Goal: Information Seeking & Learning: Find specific fact

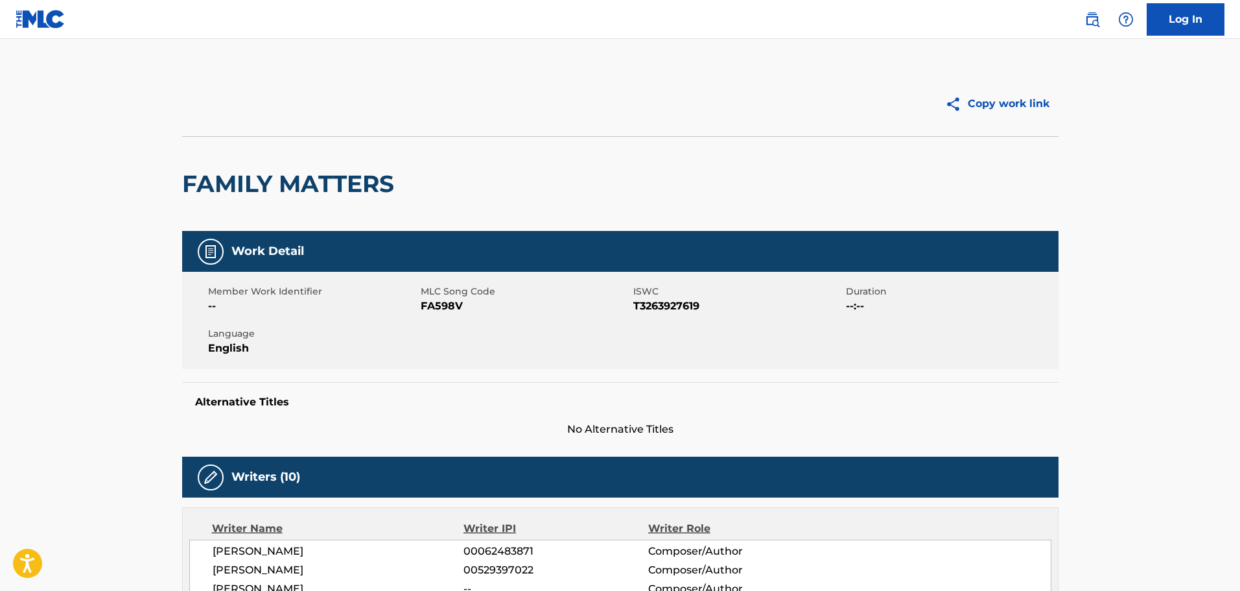
drag, startPoint x: 1096, startPoint y: 14, endPoint x: 1085, endPoint y: 21, distance: 13.7
click at [1096, 14] on img at bounding box center [1093, 20] width 16 height 16
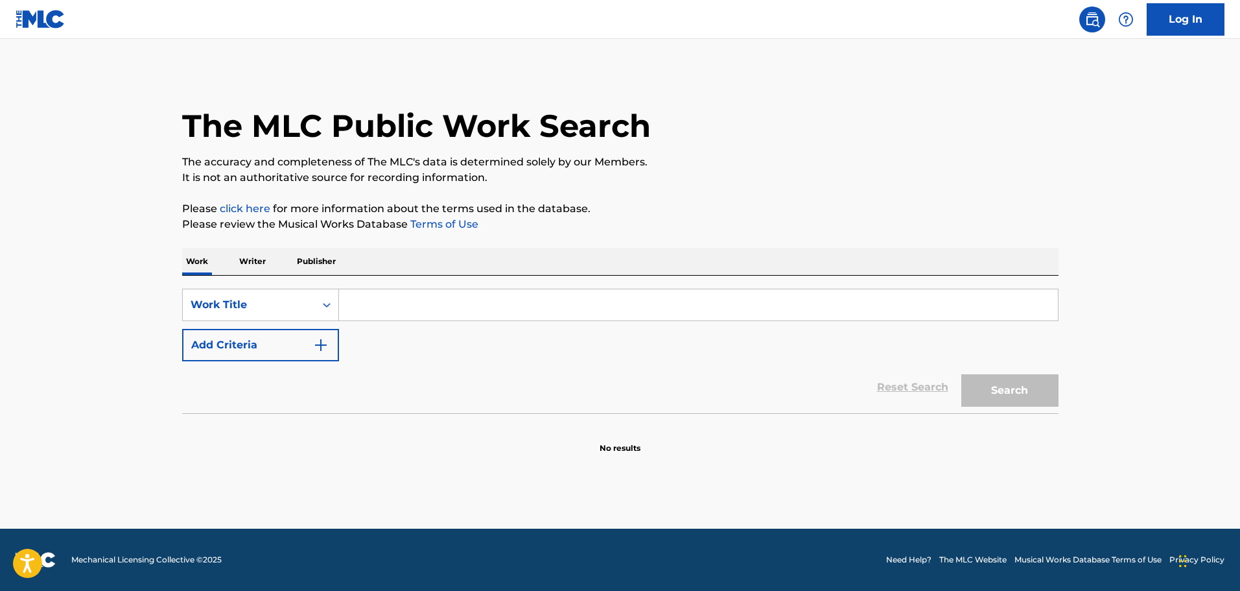
click at [493, 306] on input "Search Form" at bounding box center [698, 304] width 719 height 31
paste input "Picture Me Rollin'"
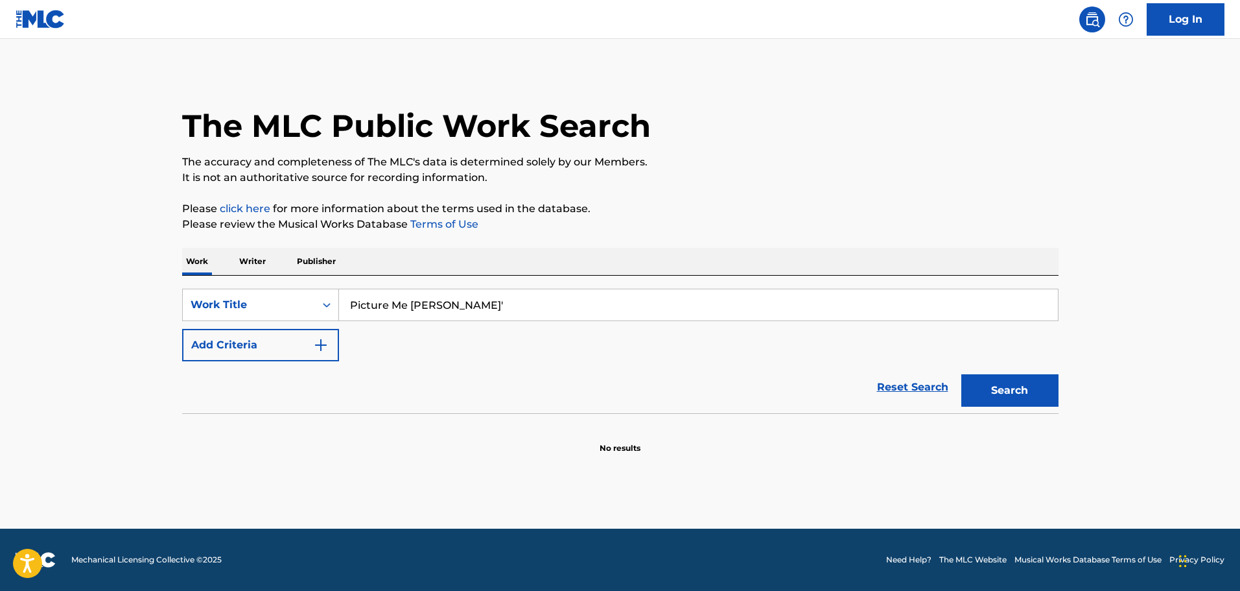
type input "Picture Me Rollin'"
click at [302, 351] on button "Add Criteria" at bounding box center [260, 345] width 157 height 32
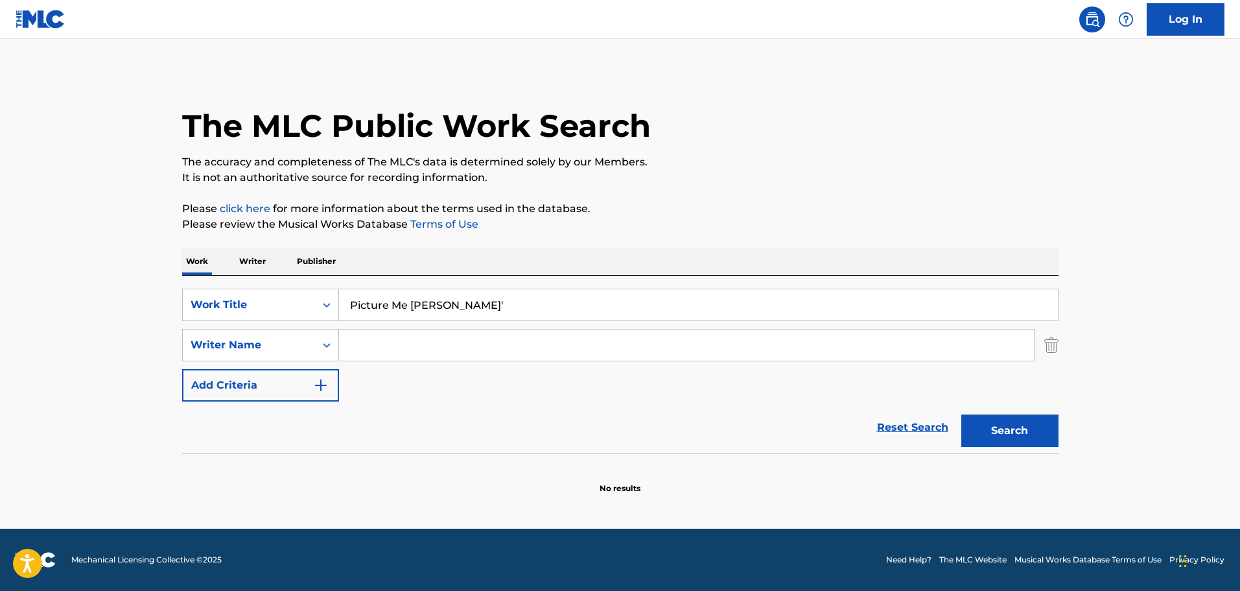
click at [373, 341] on input "Search Form" at bounding box center [686, 344] width 695 height 31
paste input "Claydes"
type input "Claydes"
click at [1033, 442] on button "Search" at bounding box center [1010, 430] width 97 height 32
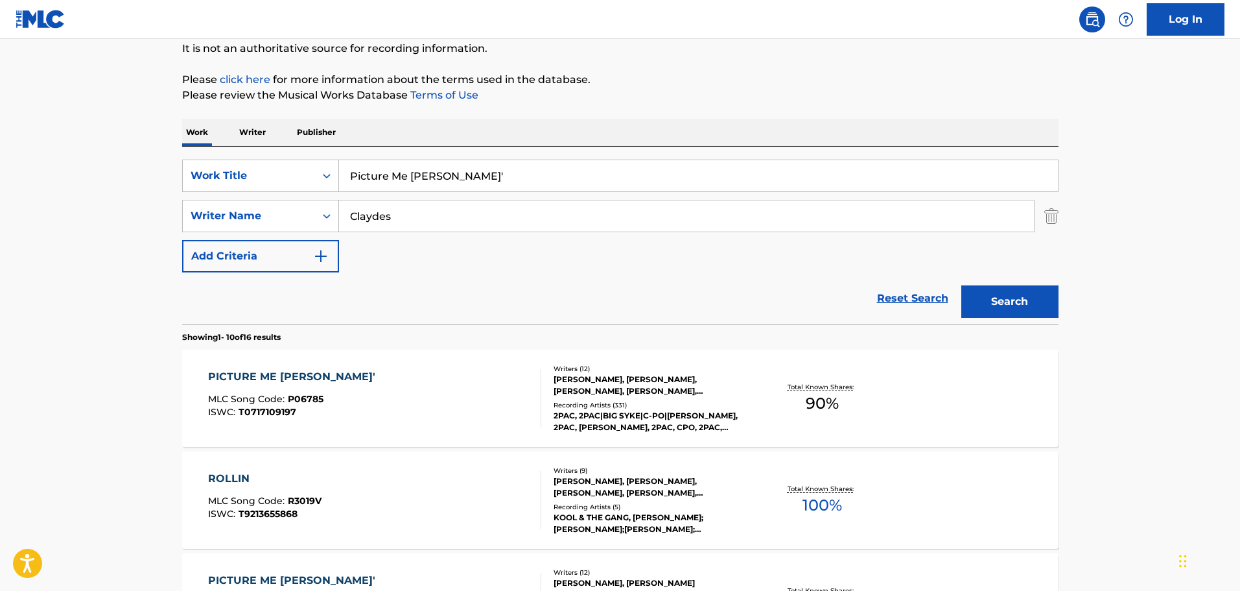
scroll to position [130, 0]
click at [432, 420] on div "PICTURE ME ROLLIN' MLC Song Code : P06785 ISWC : T0717109197" at bounding box center [374, 397] width 333 height 58
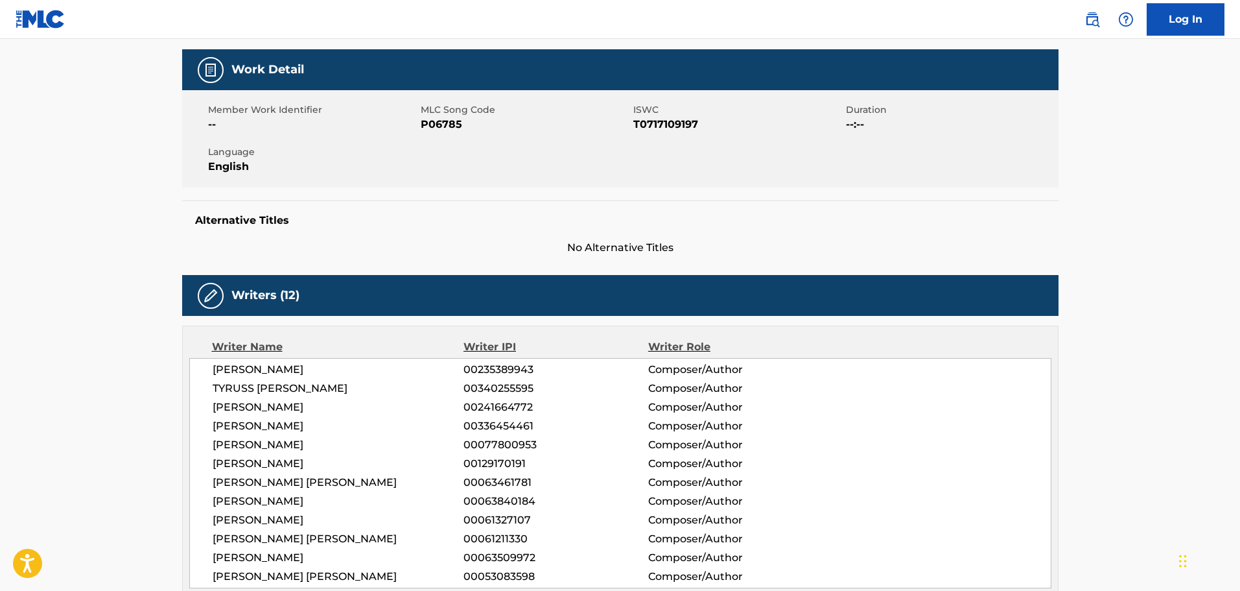
scroll to position [259, 0]
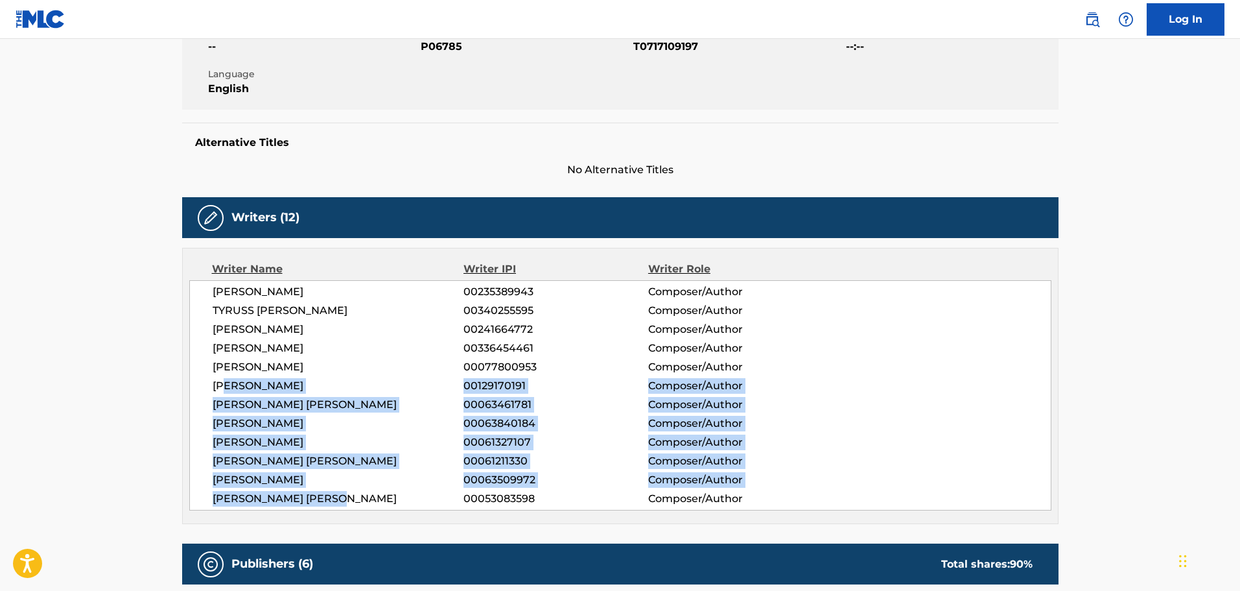
drag, startPoint x: 361, startPoint y: 503, endPoint x: 298, endPoint y: 335, distance: 179.1
click at [226, 377] on div "RONALD N BELL 00235389943 Composer/Author TYRUSS GERALD HIMES 00340255595 Compo…" at bounding box center [620, 395] width 862 height 230
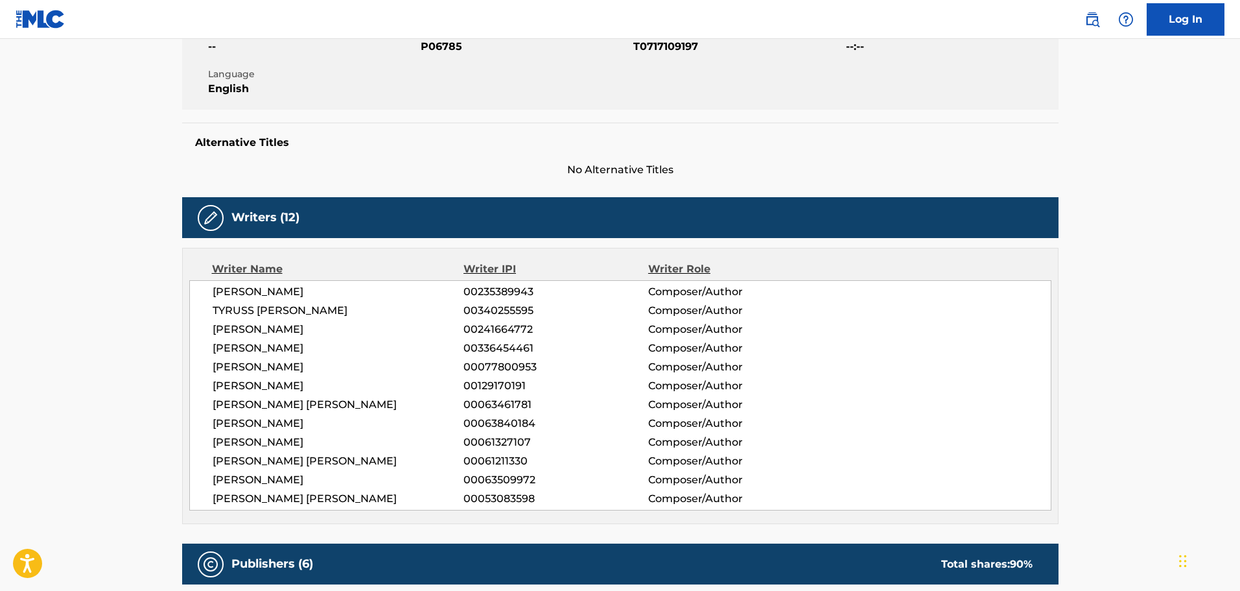
click at [407, 313] on span "TYRUSS GERALD HIMES" at bounding box center [339, 311] width 252 height 16
